Goal: Information Seeking & Learning: Find specific fact

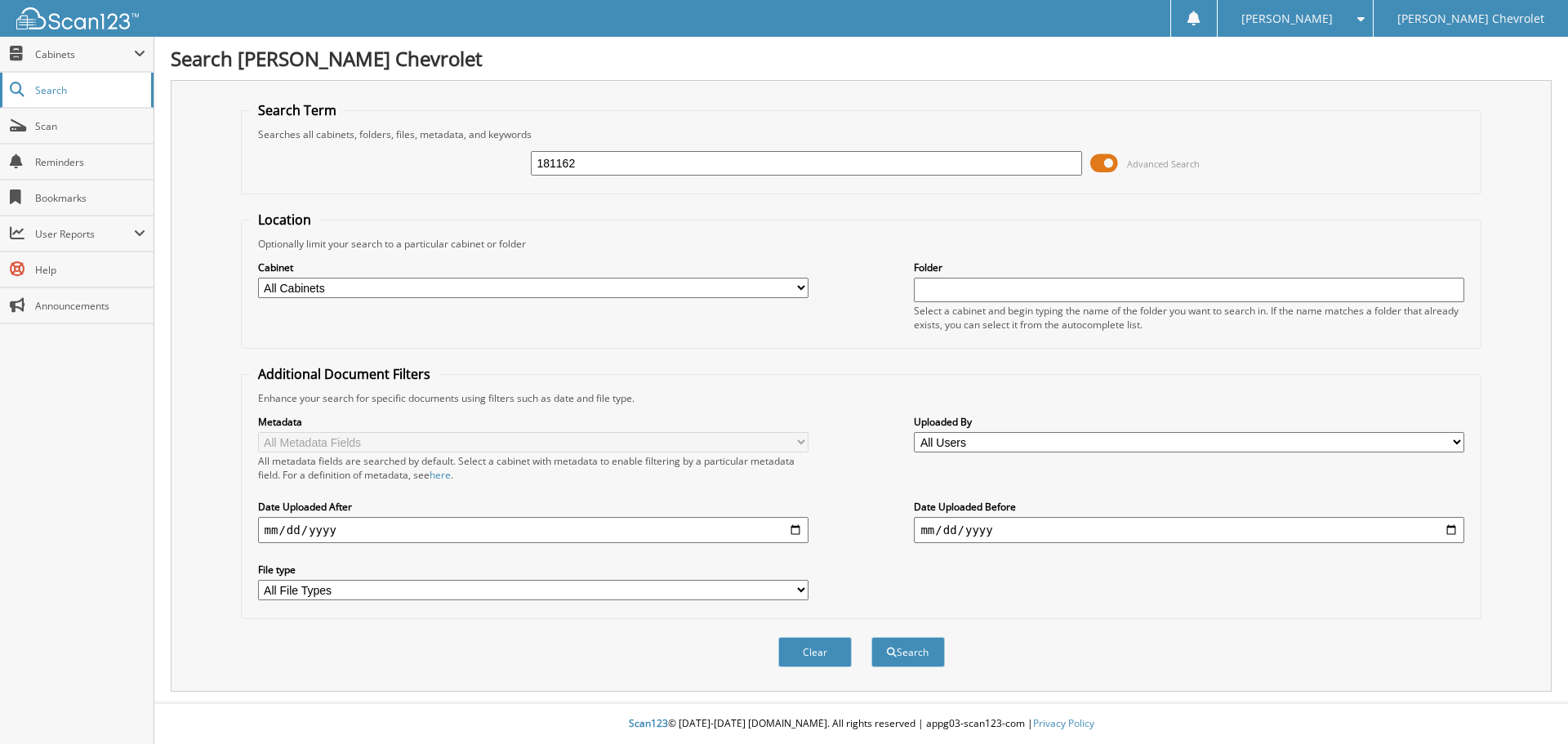
type input "181162"
click at [68, 90] on span "Search" at bounding box center [89, 90] width 108 height 13
click at [72, 98] on link "Search" at bounding box center [77, 90] width 153 height 35
type input "181162"
click at [1108, 168] on span at bounding box center [1104, 163] width 28 height 24
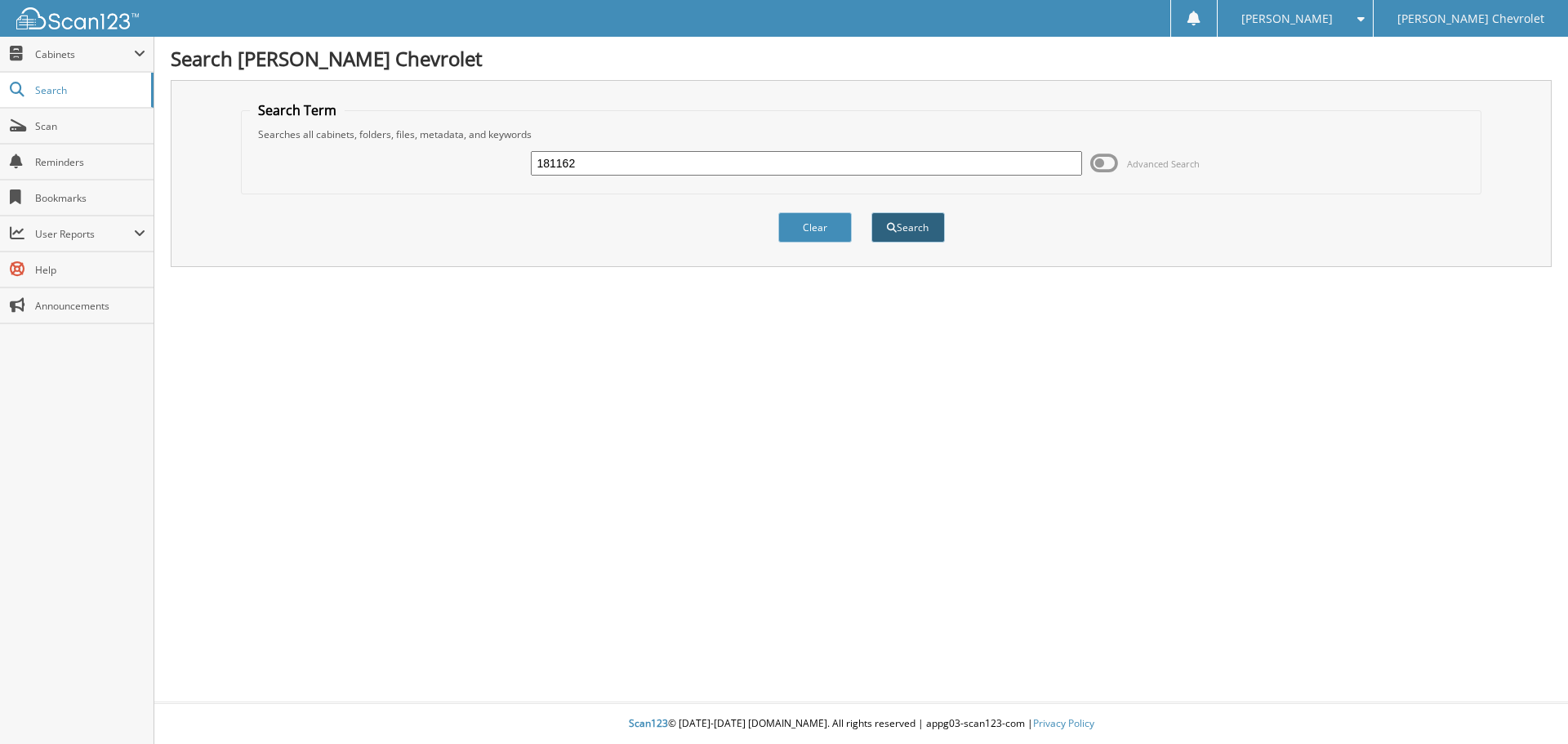
click at [909, 232] on button "Search" at bounding box center [907, 227] width 73 height 30
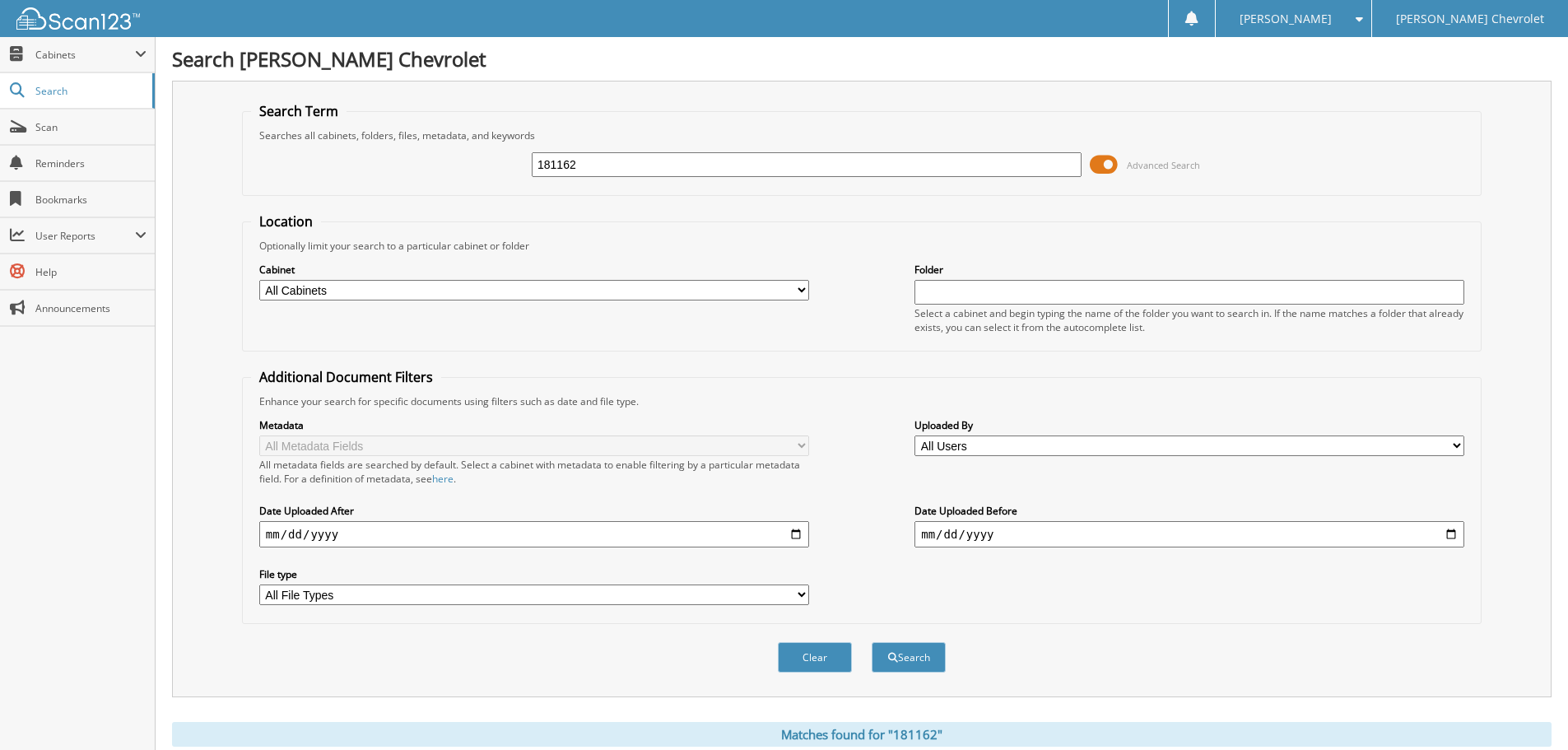
click at [1161, 169] on span "Advanced Search" at bounding box center [1163, 165] width 73 height 13
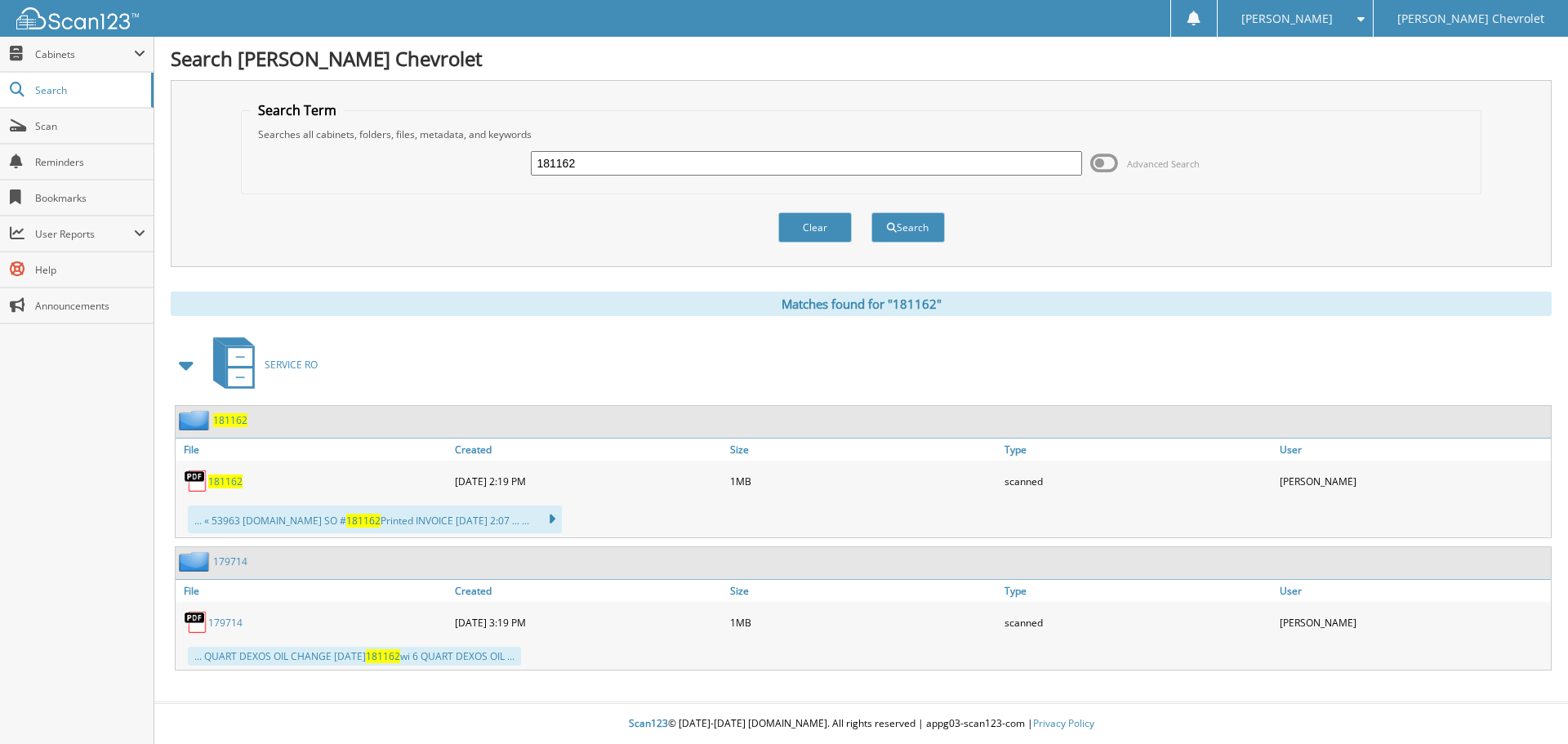
click at [241, 423] on span "181162" at bounding box center [230, 420] width 35 height 13
